Goal: Information Seeking & Learning: Learn about a topic

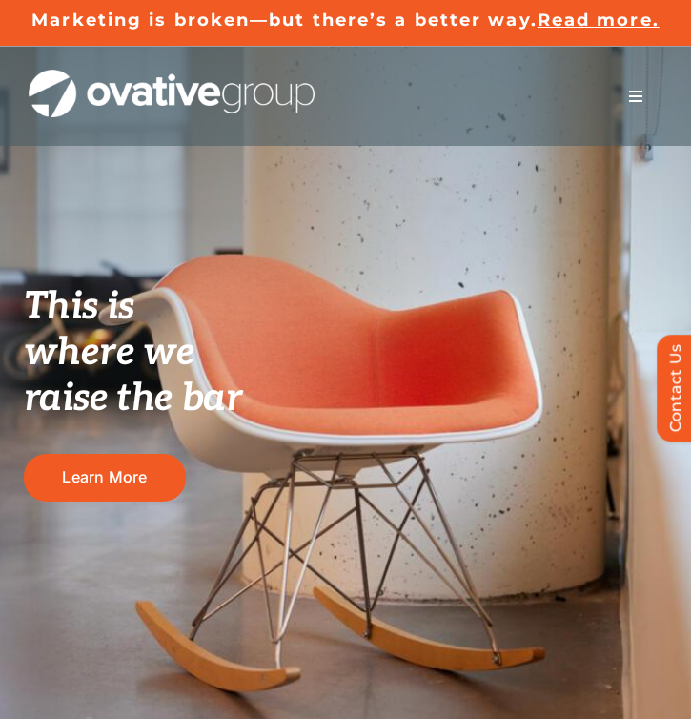
click at [627, 90] on button "Toggle Navigation" at bounding box center [635, 96] width 53 height 38
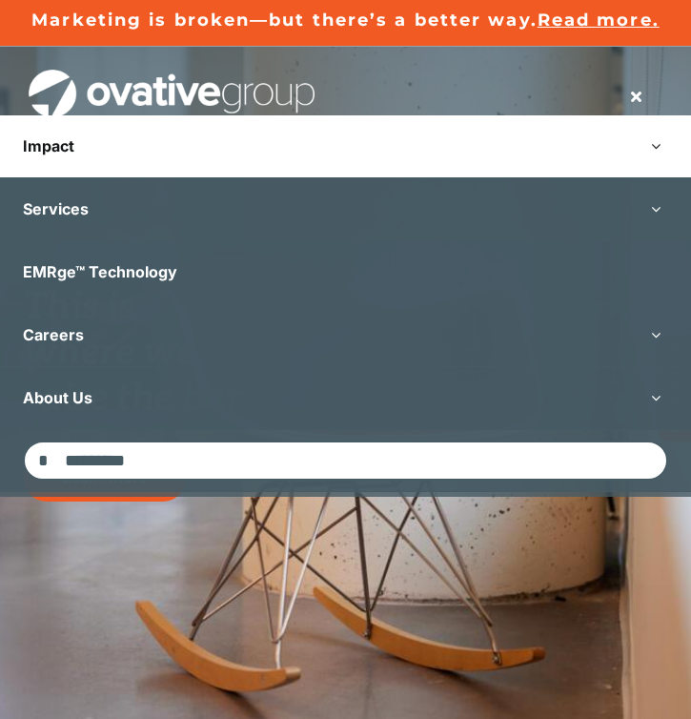
click at [66, 155] on link "Impact" at bounding box center [345, 146] width 691 height 62
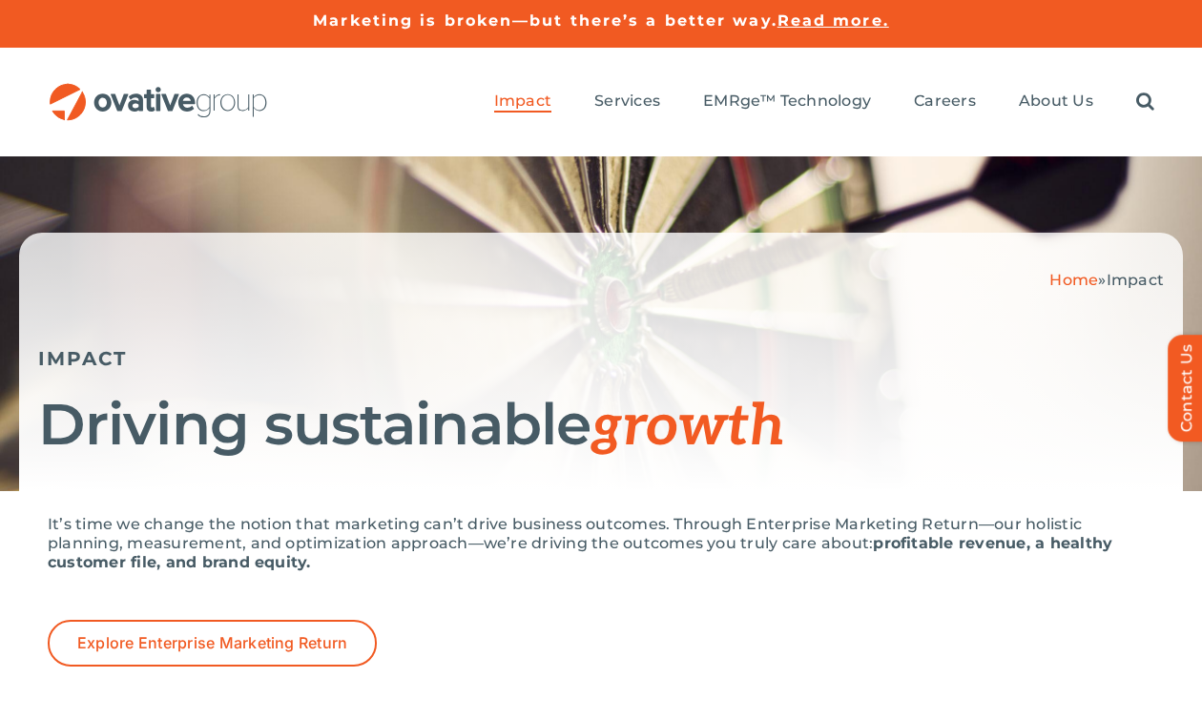
click at [690, 21] on span "Read more." at bounding box center [833, 20] width 112 height 18
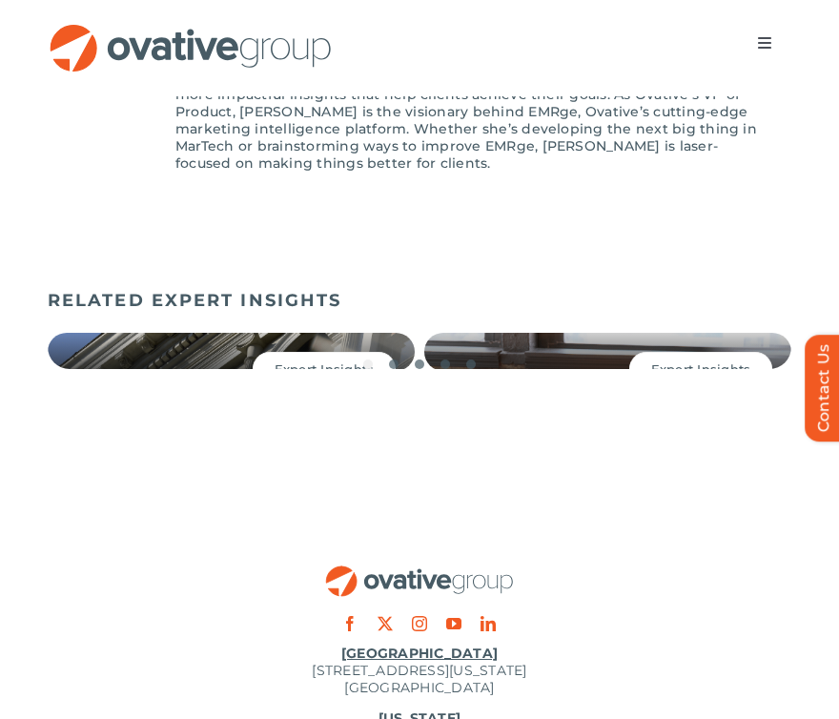
scroll to position [3105, 0]
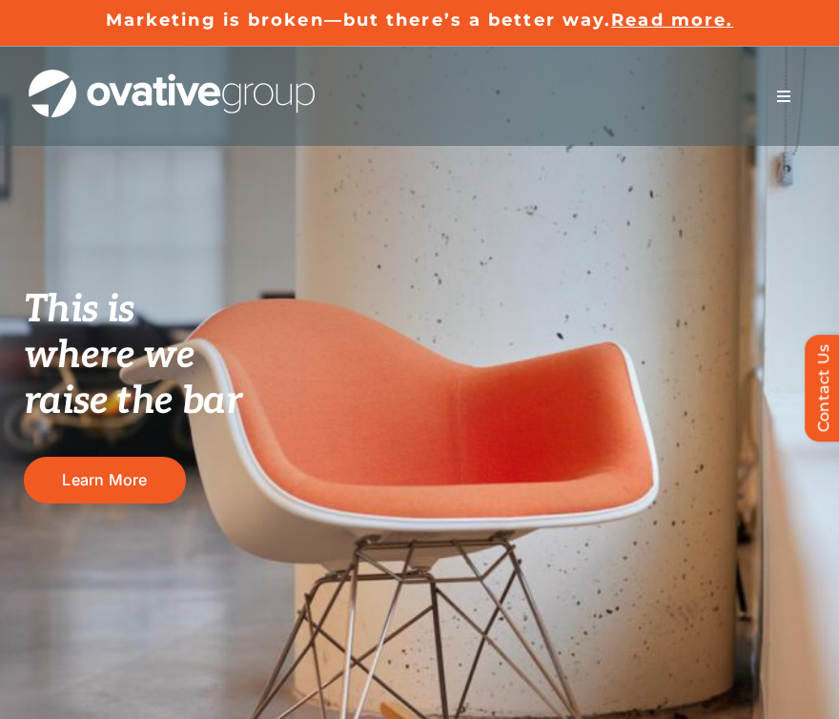
click at [776, 93] on button "Toggle Navigation" at bounding box center [783, 96] width 53 height 38
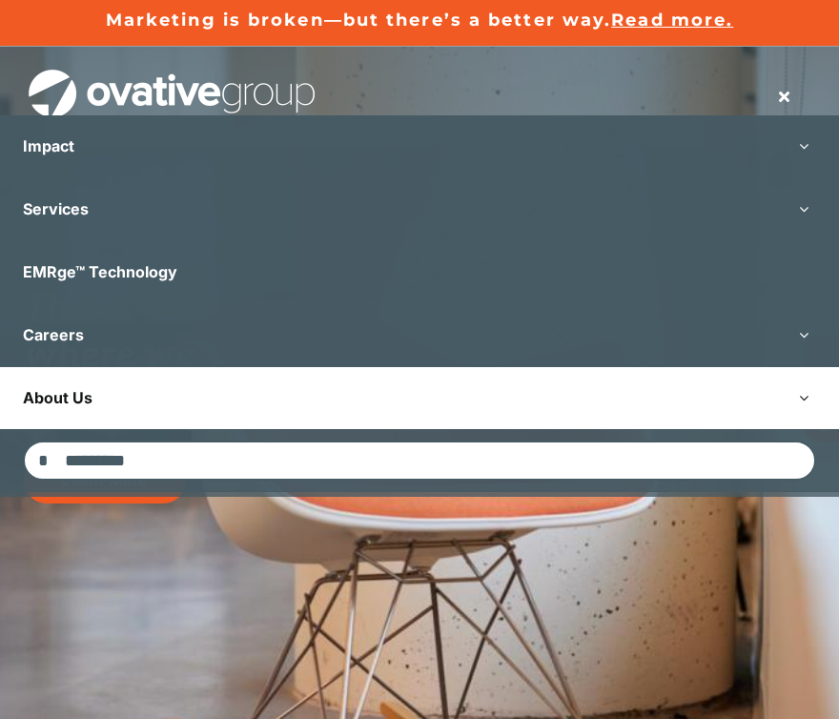
click at [170, 368] on link "About Us" at bounding box center [419, 398] width 839 height 62
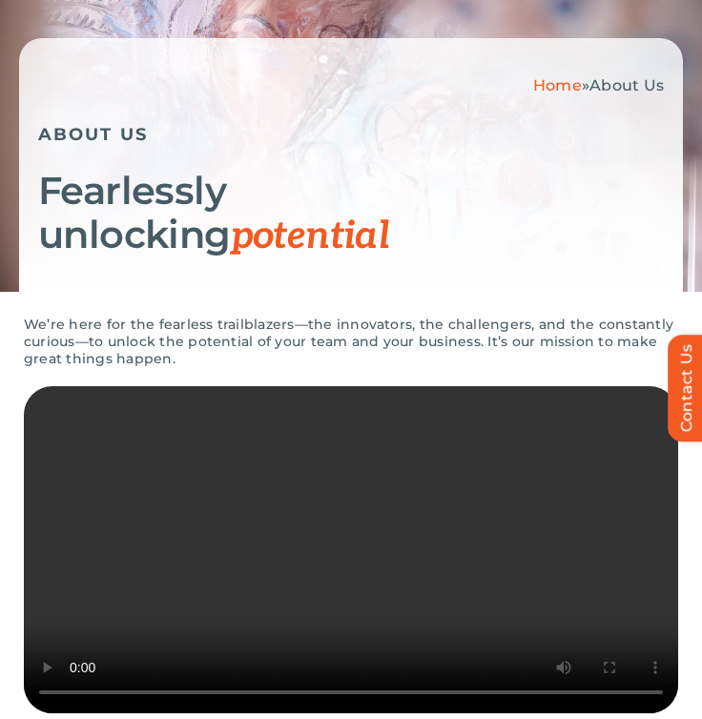
scroll to position [752, 0]
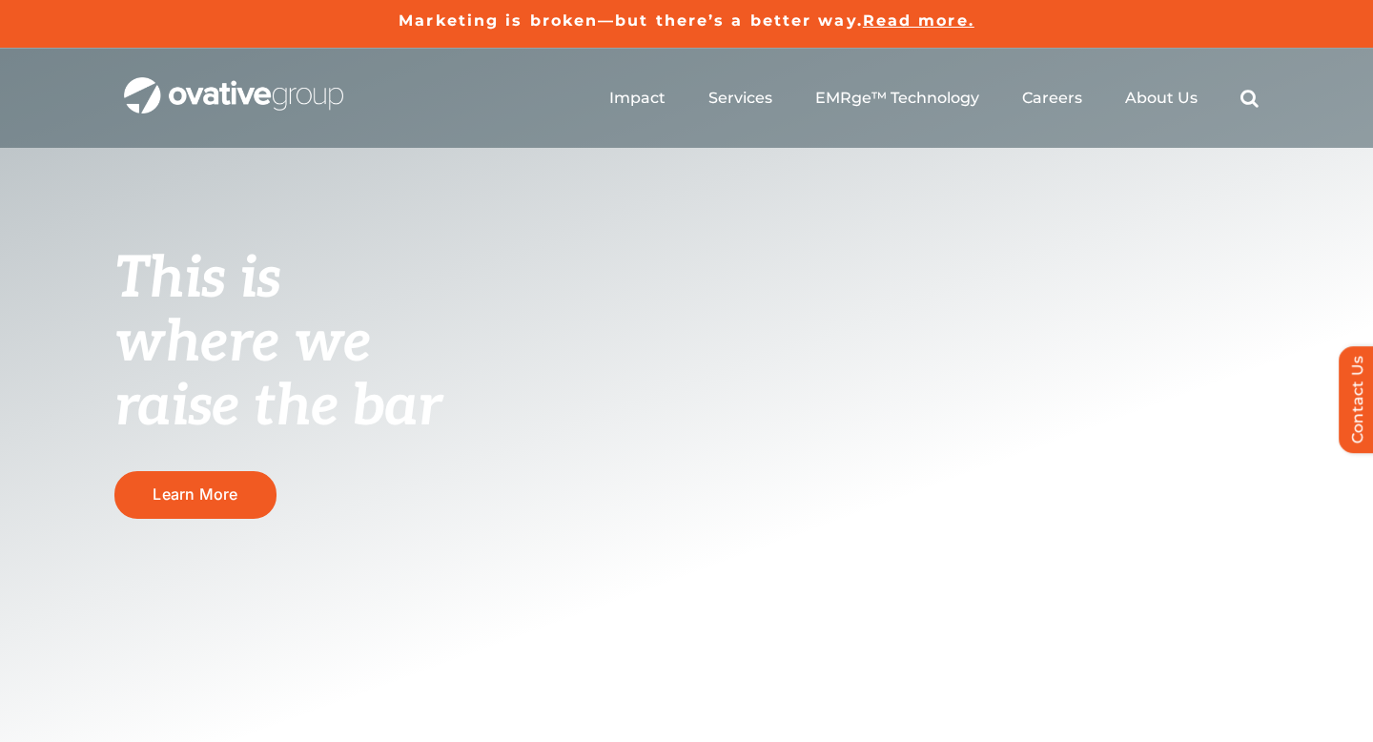
click at [753, 110] on ul "Impact Expert Insights Case Studies Awards & Press Services Media Measurement C…" at bounding box center [933, 98] width 649 height 61
click at [753, 95] on span "About Us" at bounding box center [1161, 97] width 72 height 19
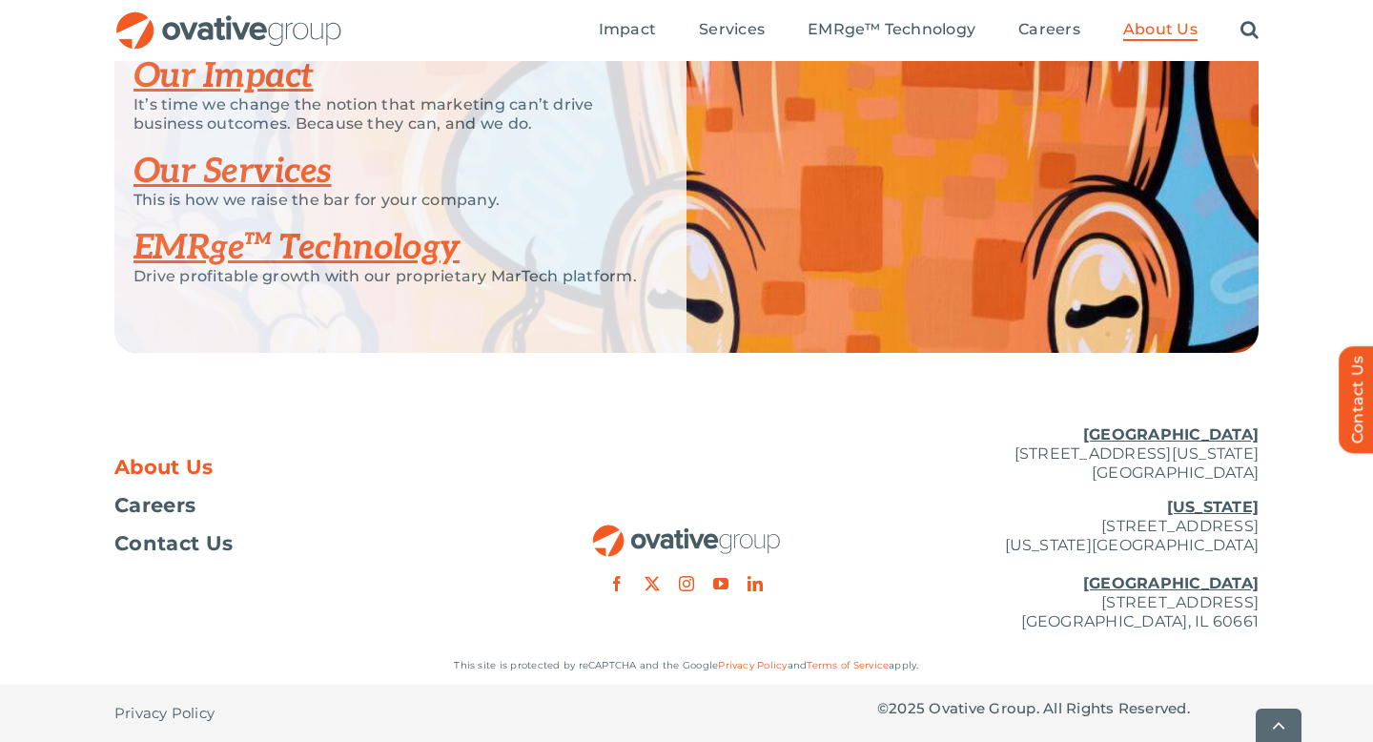
scroll to position [4164, 0]
click at [165, 513] on span "Careers" at bounding box center [154, 505] width 81 height 19
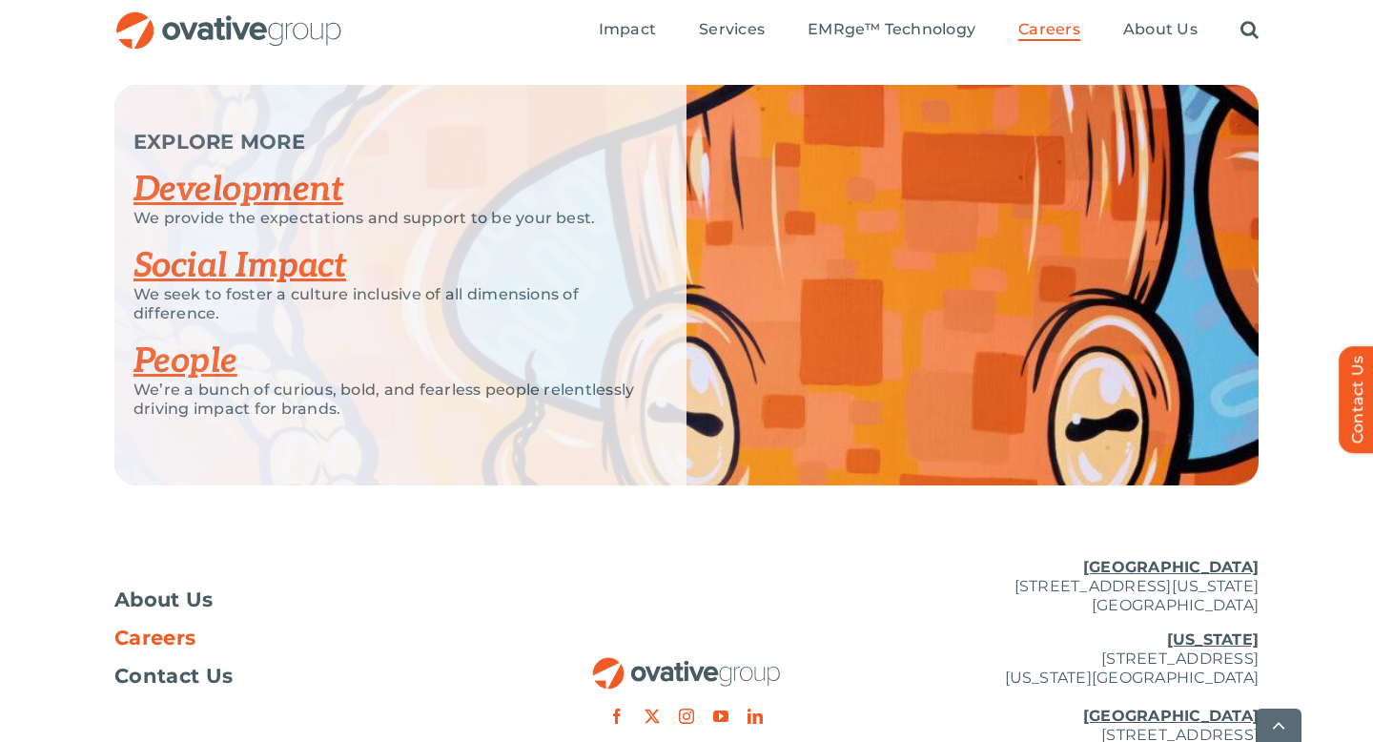
scroll to position [3837, 0]
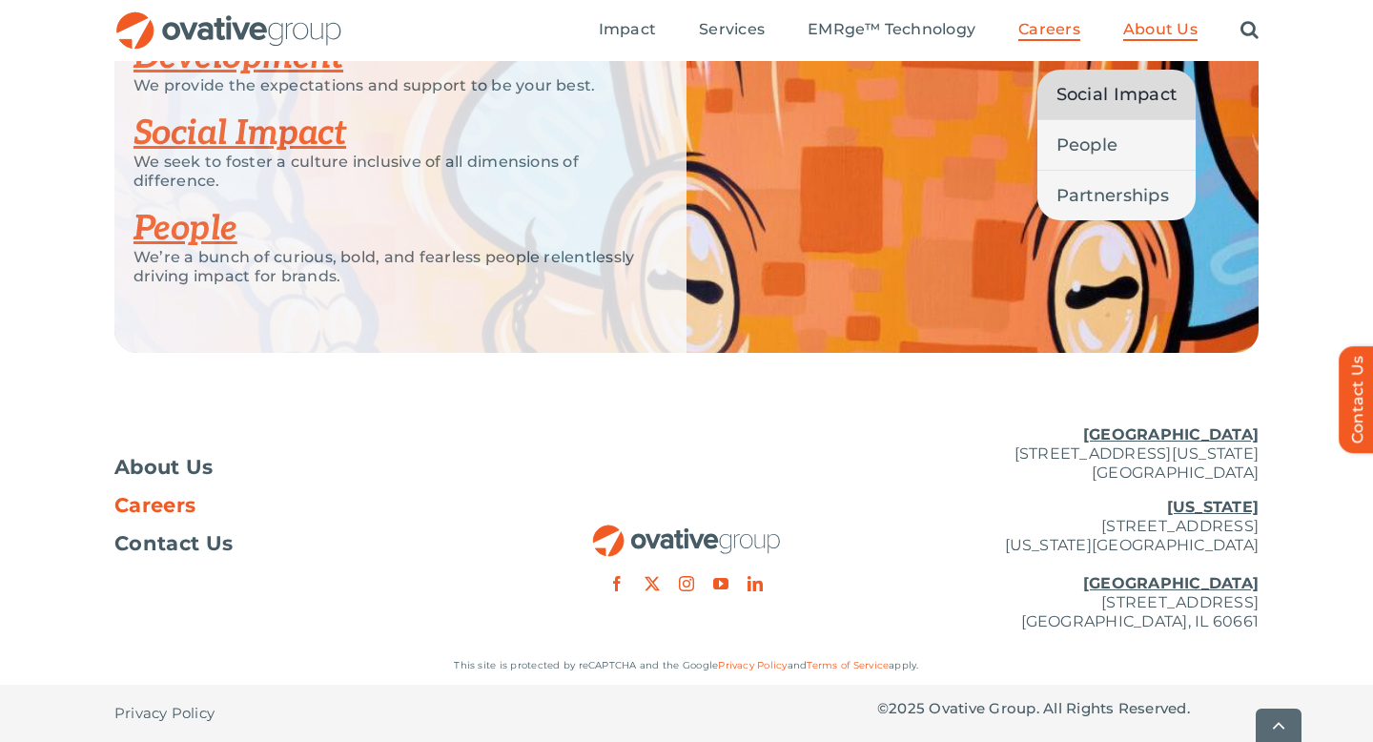
click at [1132, 86] on span "Social Impact" at bounding box center [1117, 94] width 121 height 27
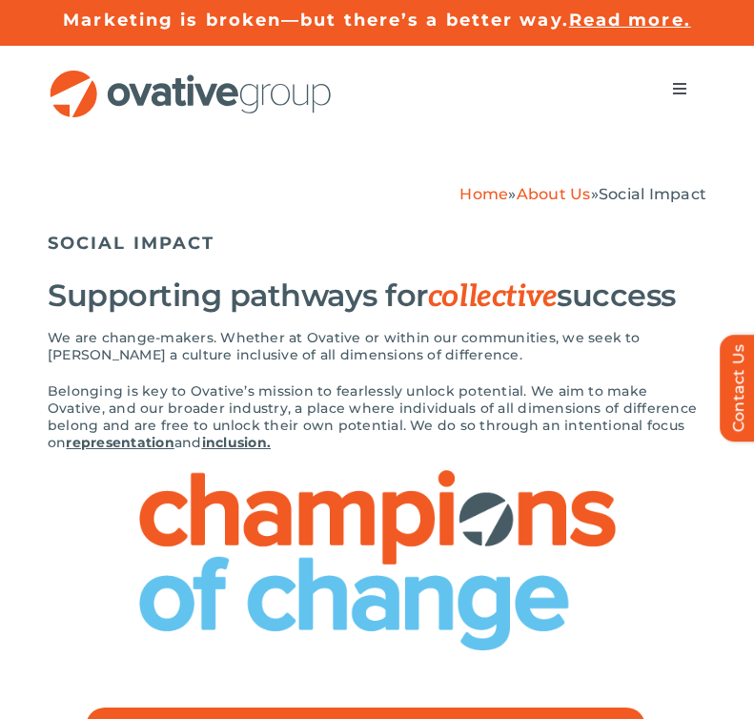
click at [607, 25] on span "Read more." at bounding box center [630, 20] width 122 height 21
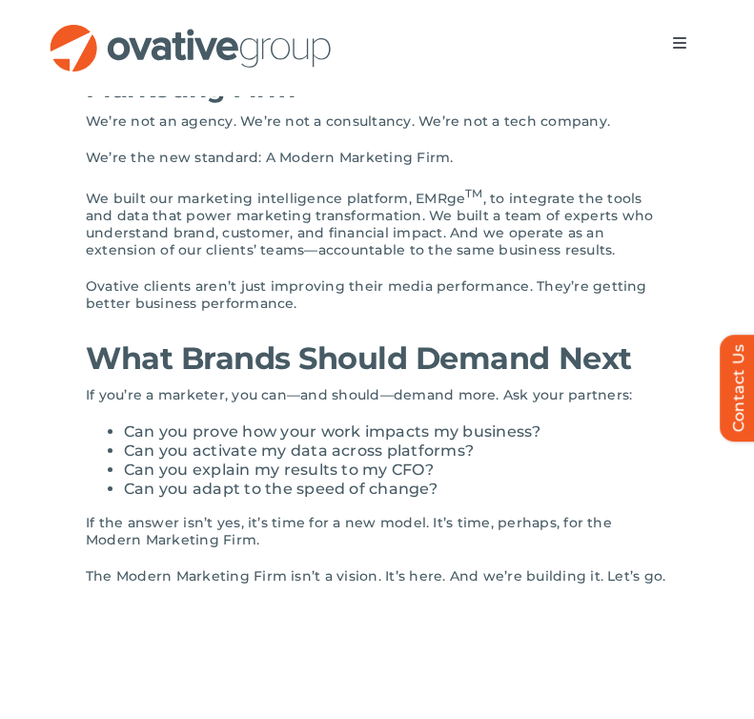
scroll to position [2687, 0]
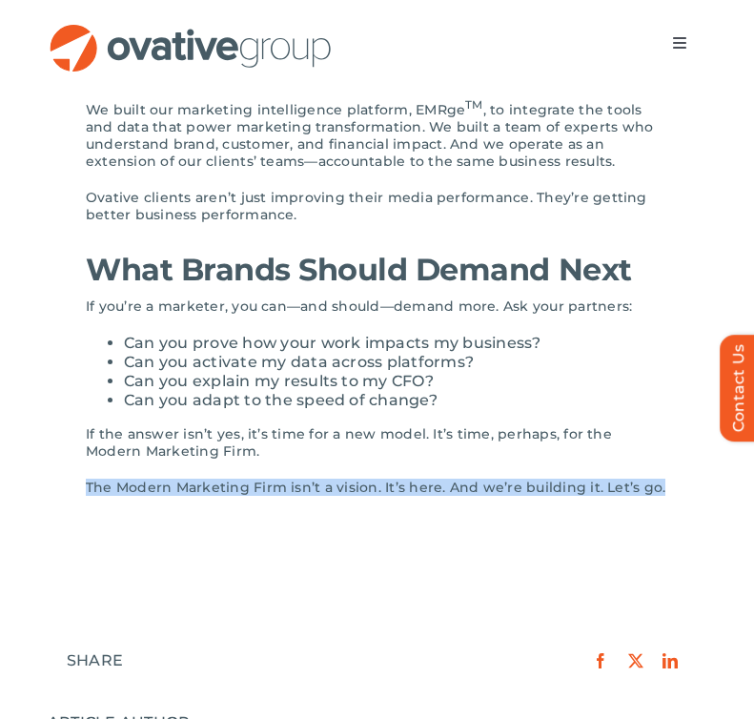
drag, startPoint x: 662, startPoint y: 460, endPoint x: 72, endPoint y: 456, distance: 590.3
copy p "The Modern Marketing Firm isn’t a vision. It’s here. And we’re building it. Let…"
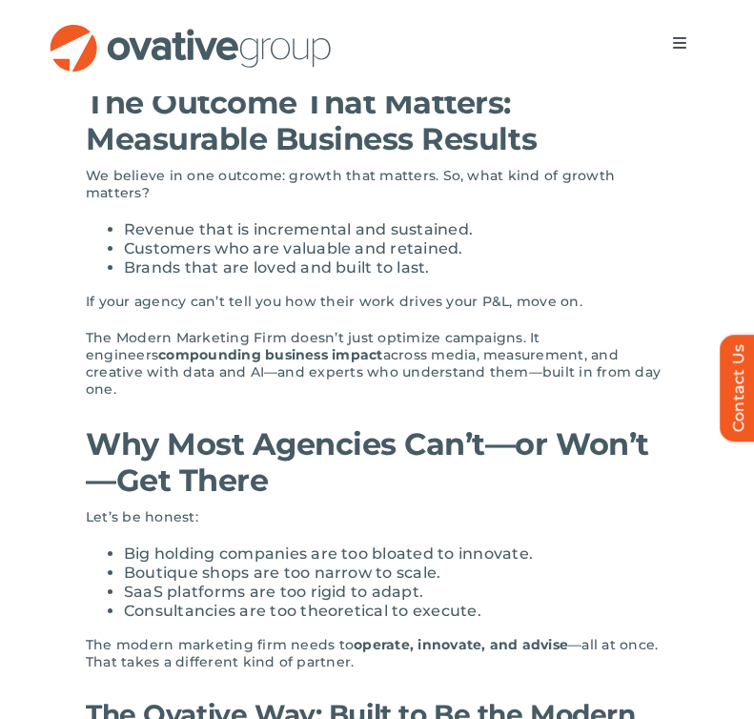
scroll to position [1937, 0]
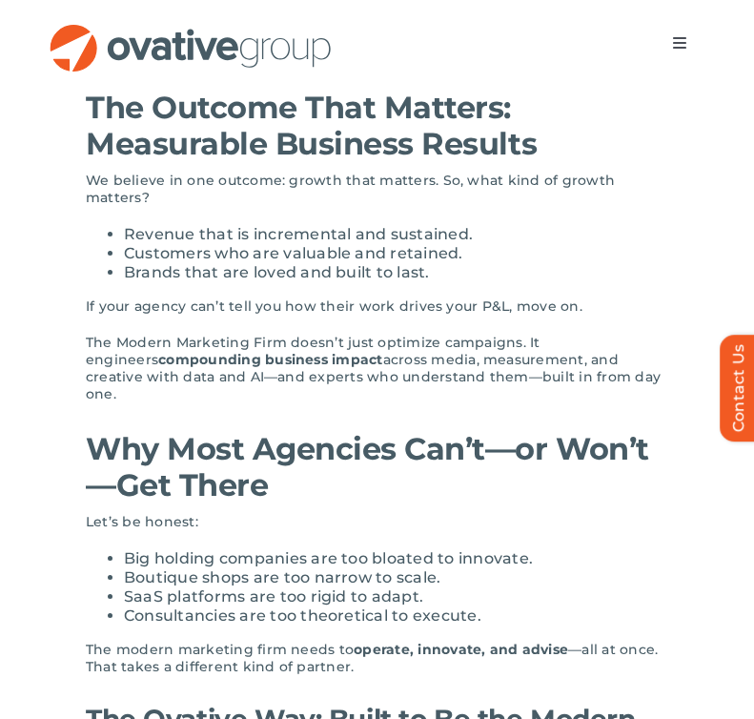
drag, startPoint x: 607, startPoint y: 360, endPoint x: 71, endPoint y: 348, distance: 536.1
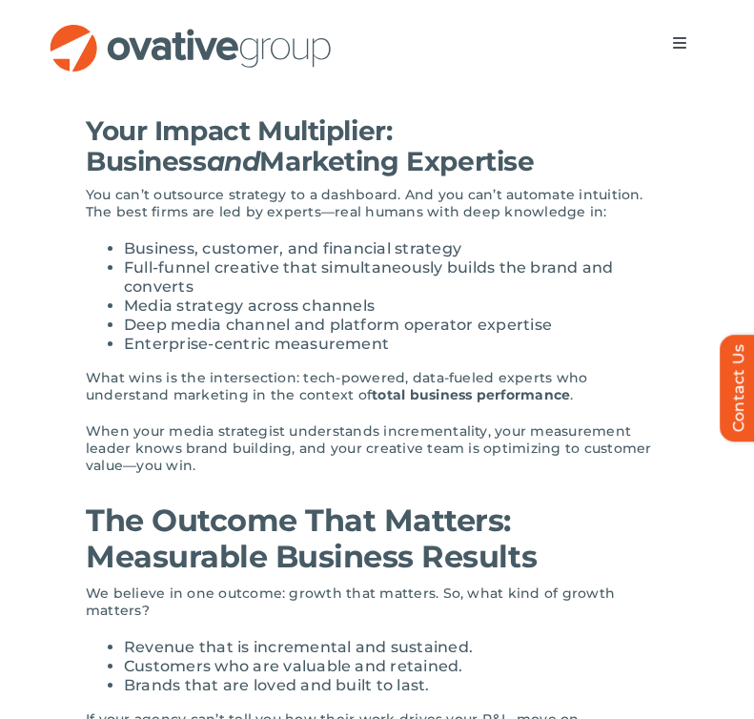
scroll to position [1517, 0]
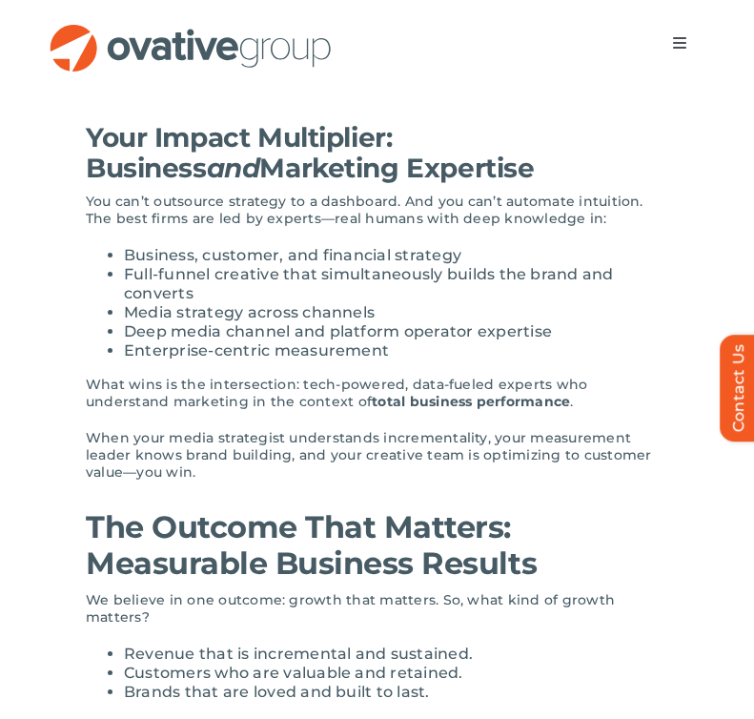
click at [323, 645] on li "Revenue that is incremental and sustained." at bounding box center [396, 654] width 545 height 19
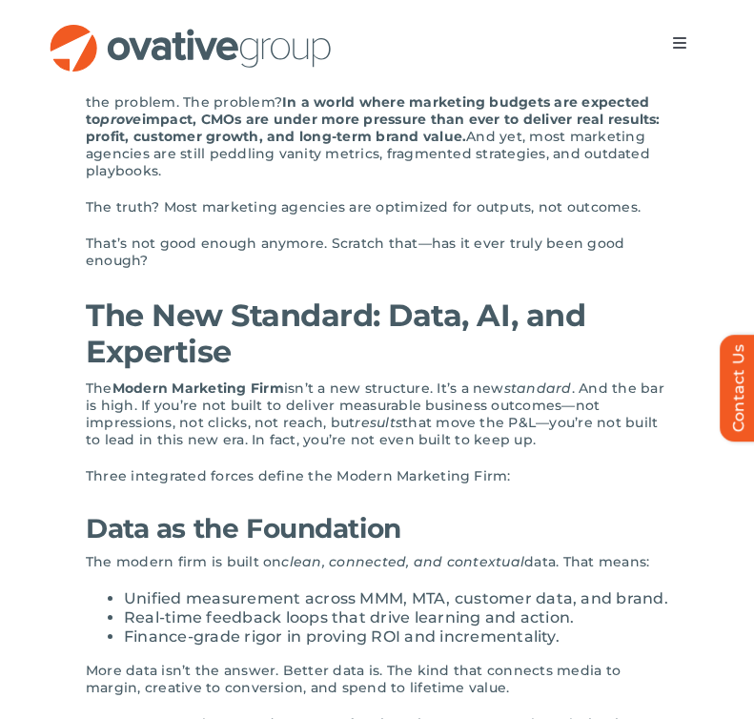
scroll to position [523, 0]
